Goal: Information Seeking & Learning: Learn about a topic

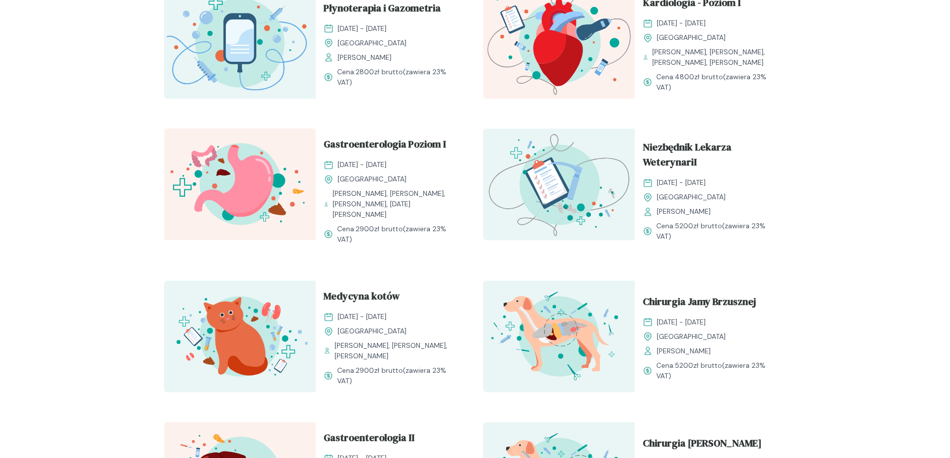
scroll to position [698, 0]
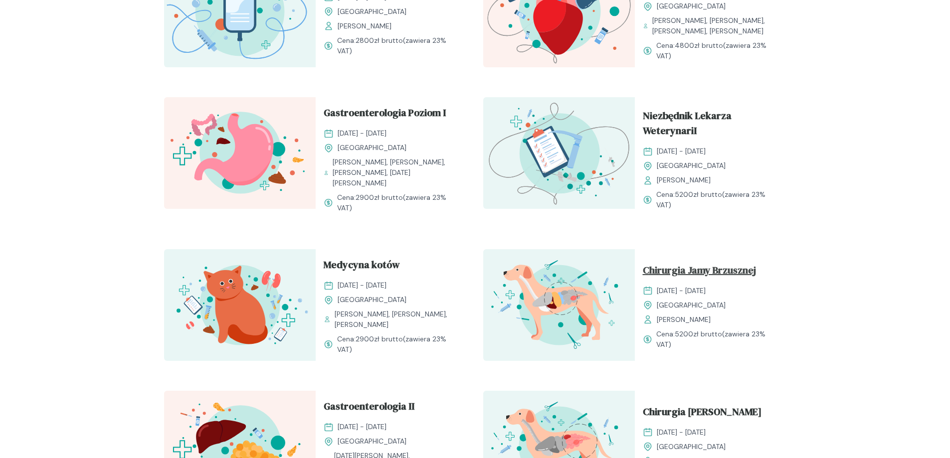
click at [670, 263] on span "Chirurgia Jamy Brzusznej" at bounding box center [699, 272] width 113 height 19
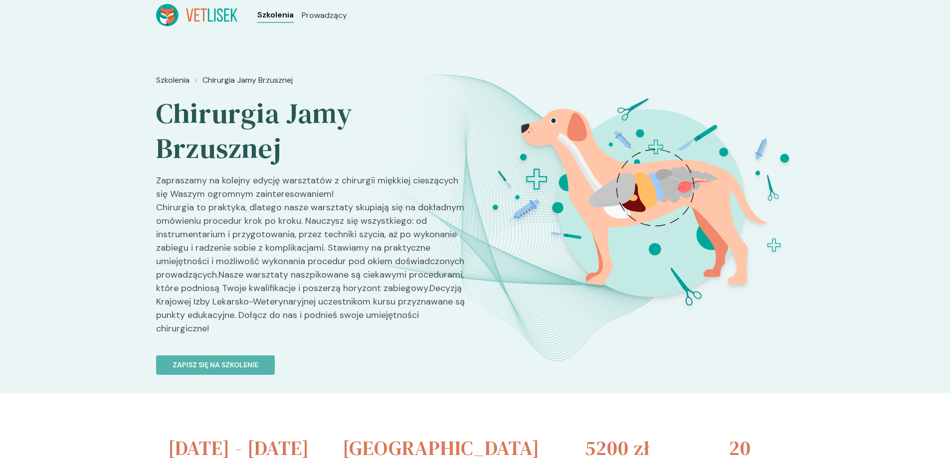
click at [278, 10] on span "Szkolenia" at bounding box center [275, 15] width 36 height 12
click at [285, 17] on span "Szkolenia" at bounding box center [275, 15] width 36 height 12
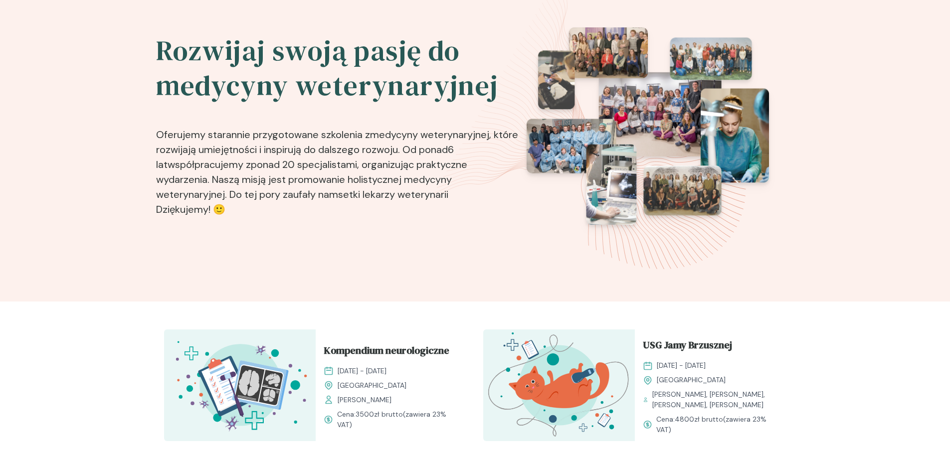
scroll to position [50, 0]
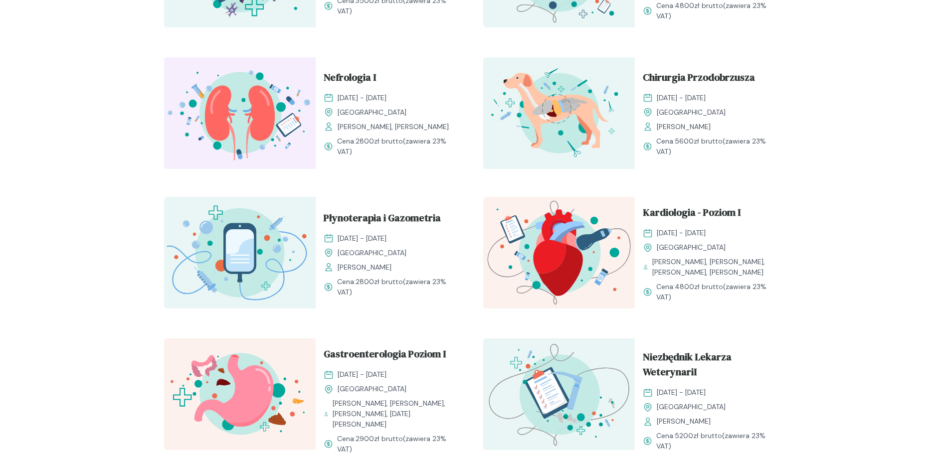
scroll to position [449, 0]
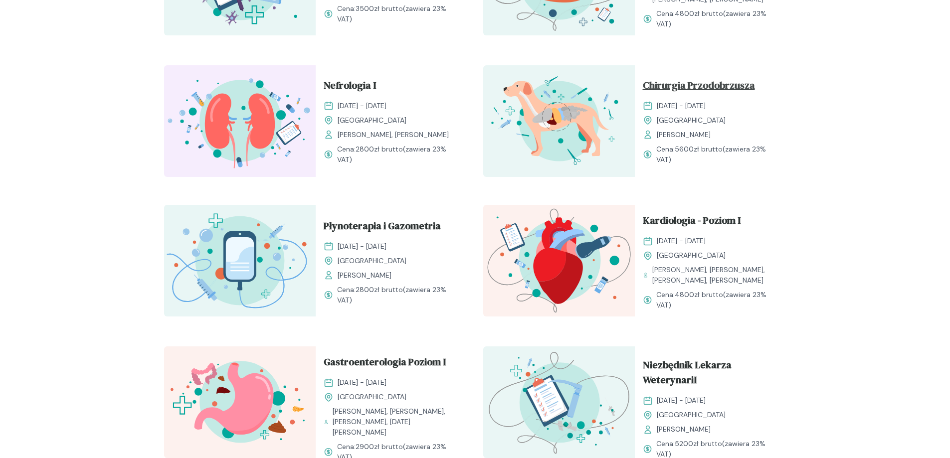
click at [671, 78] on span "Chirurgia Przodobrzusza" at bounding box center [699, 87] width 112 height 19
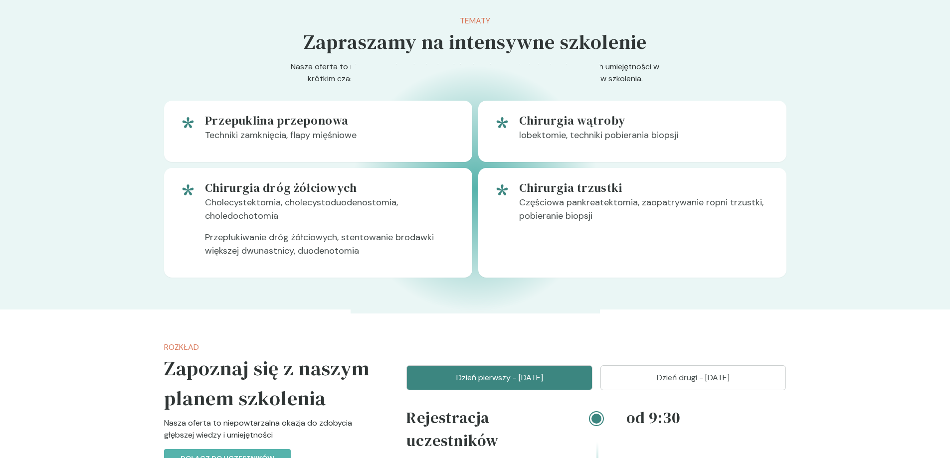
scroll to position [548, 0]
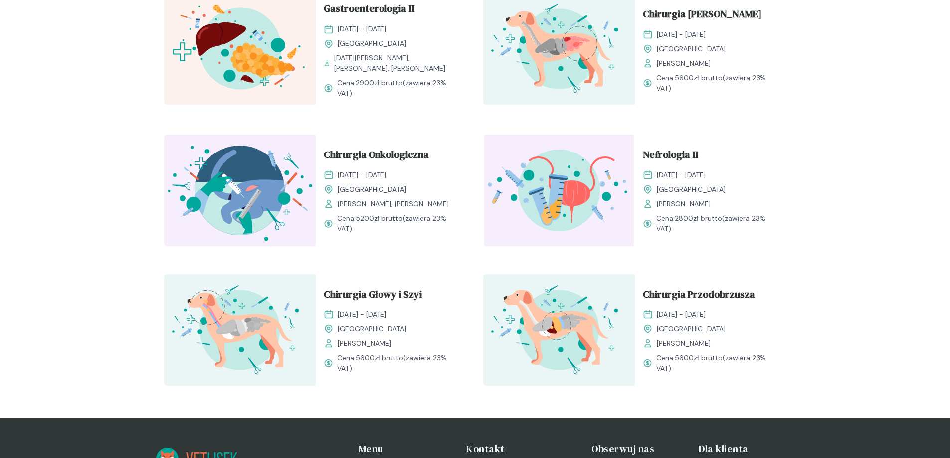
scroll to position [1097, 0]
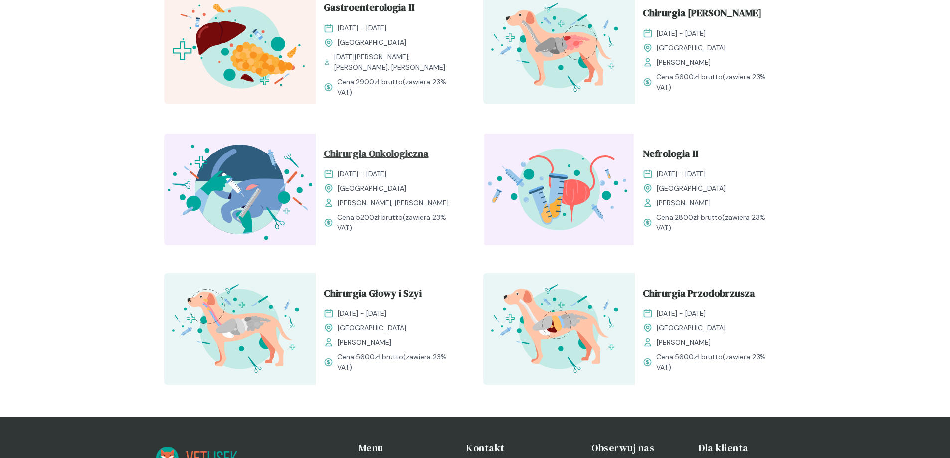
click at [389, 151] on span "Chirurgia Onkologiczna" at bounding box center [376, 155] width 105 height 19
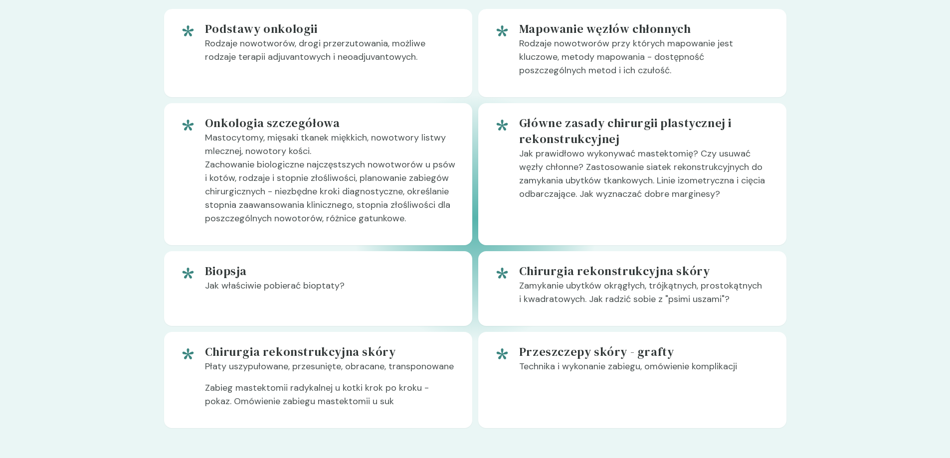
scroll to position [598, 0]
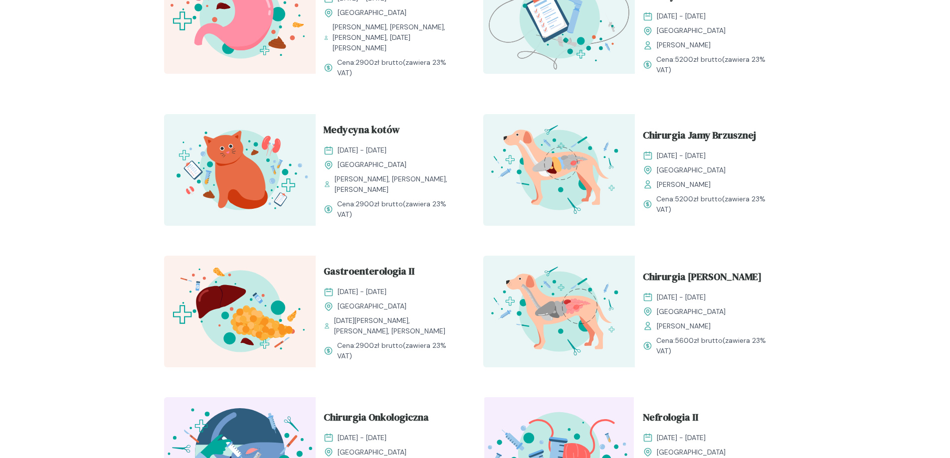
scroll to position [833, 0]
click at [683, 270] on span "Chirurgia [PERSON_NAME]" at bounding box center [702, 279] width 119 height 19
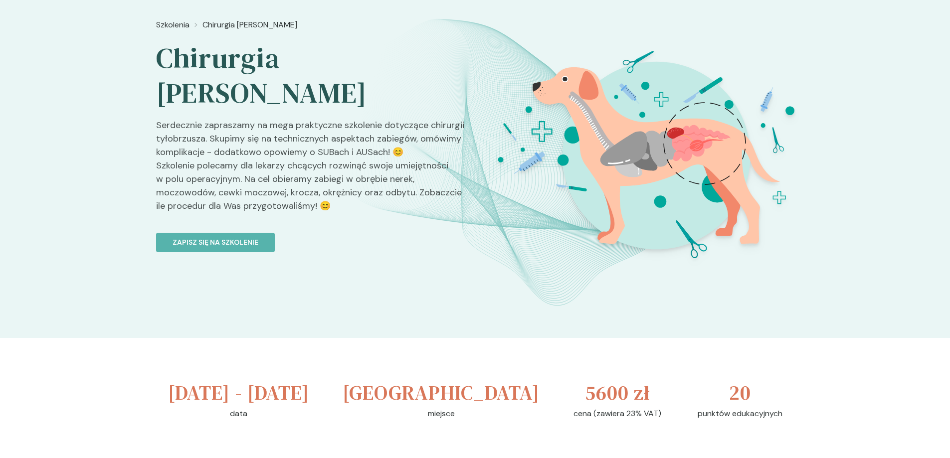
scroll to position [50, 0]
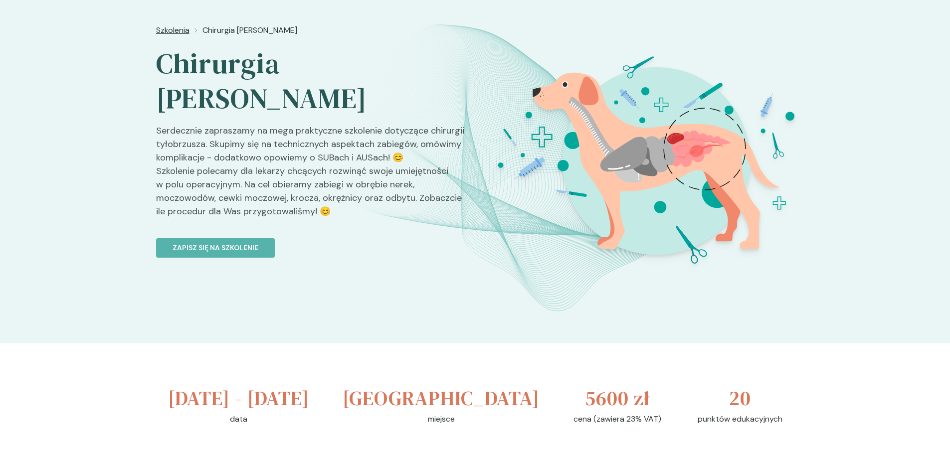
click at [178, 31] on span "Szkolenia" at bounding box center [172, 30] width 33 height 12
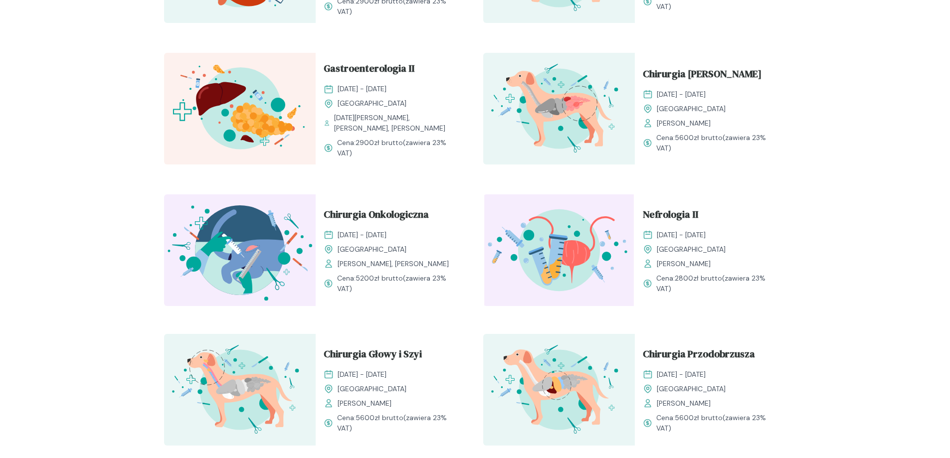
scroll to position [1047, 0]
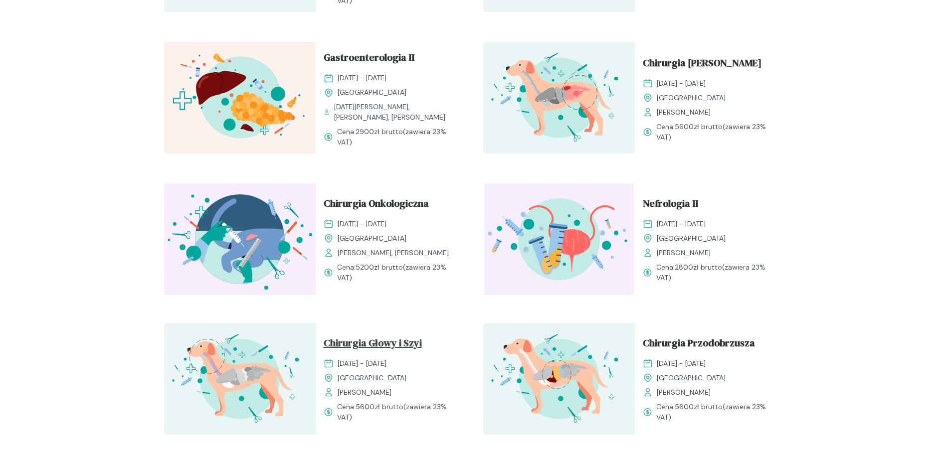
click at [413, 343] on span "Chirurgia Głowy i Szyi" at bounding box center [373, 345] width 98 height 19
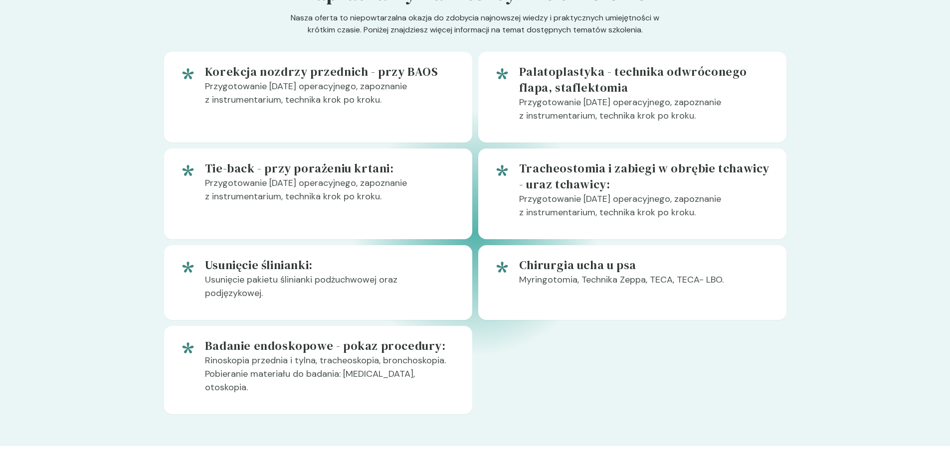
scroll to position [598, 0]
